Goal: Check status: Check status

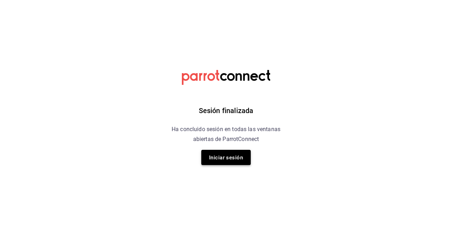
click at [224, 161] on font "Iniciar sesión" at bounding box center [226, 157] width 34 height 10
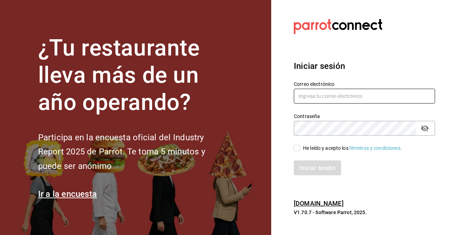
click at [335, 92] on input "text" at bounding box center [364, 96] width 141 height 15
type input "[EMAIL_ADDRESS][DOMAIN_NAME]"
click at [299, 149] on input "He leído y acepto los Términos y condiciones." at bounding box center [297, 148] width 6 height 6
checkbox input "true"
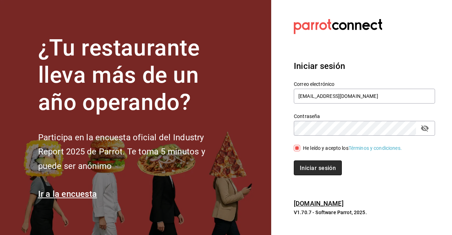
click at [311, 163] on button "Iniciar sesión" at bounding box center [318, 167] width 48 height 15
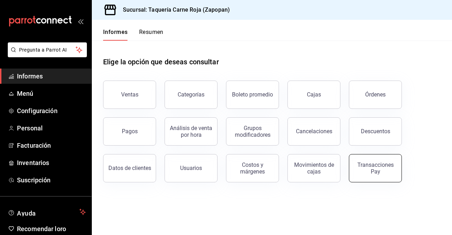
click at [369, 169] on div "Transacciones Pay" at bounding box center [375, 167] width 44 height 13
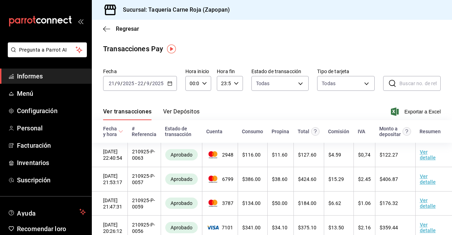
click at [179, 110] on font "Ver Depósitos" at bounding box center [181, 111] width 37 height 7
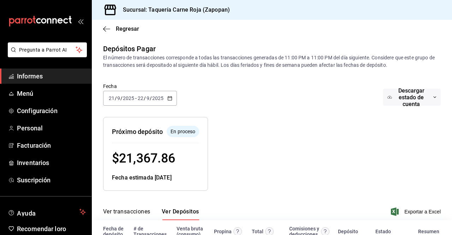
scroll to position [48, 0]
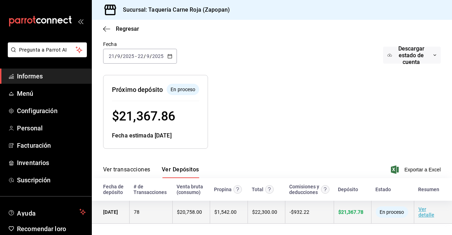
click at [408, 207] on td "En proceso" at bounding box center [392, 212] width 43 height 23
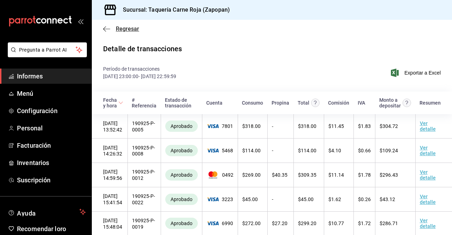
click at [108, 27] on icon "button" at bounding box center [106, 29] width 7 height 6
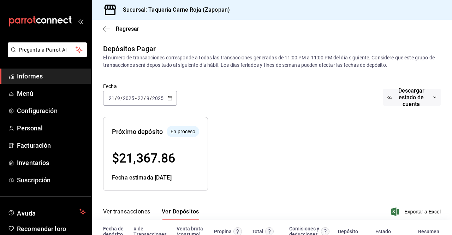
scroll to position [48, 0]
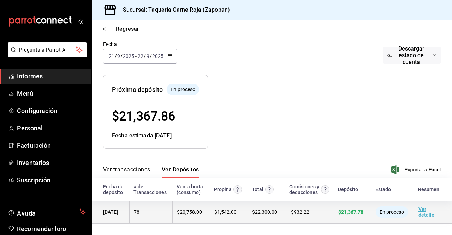
click at [419, 213] on font "Ver detalle" at bounding box center [426, 211] width 16 height 11
